Goal: Task Accomplishment & Management: Manage account settings

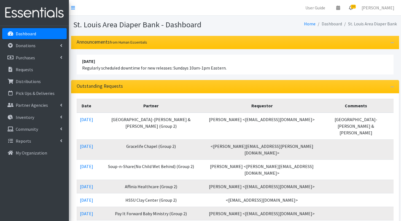
click at [355, 7] on span "14" at bounding box center [353, 7] width 5 height 4
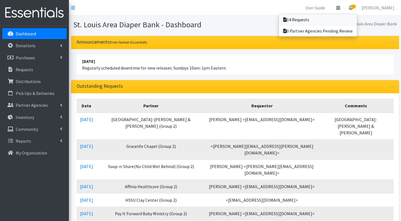
click at [353, 17] on link "14 Requests" at bounding box center [318, 19] width 78 height 11
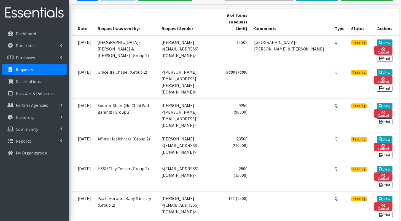
scroll to position [118, 0]
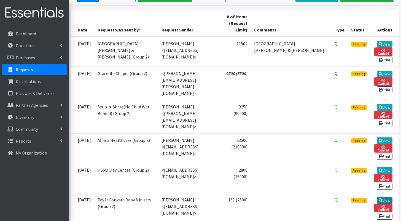
click at [380, 197] on link "View" at bounding box center [385, 200] width 16 height 7
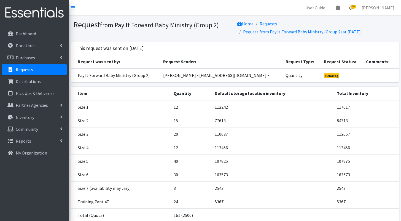
click at [356, 6] on span "14" at bounding box center [353, 7] width 5 height 4
click at [350, 15] on link "14 Requests" at bounding box center [318, 19] width 78 height 11
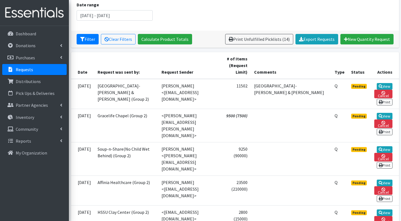
scroll to position [47, 0]
